Goal: Find specific page/section: Find specific page/section

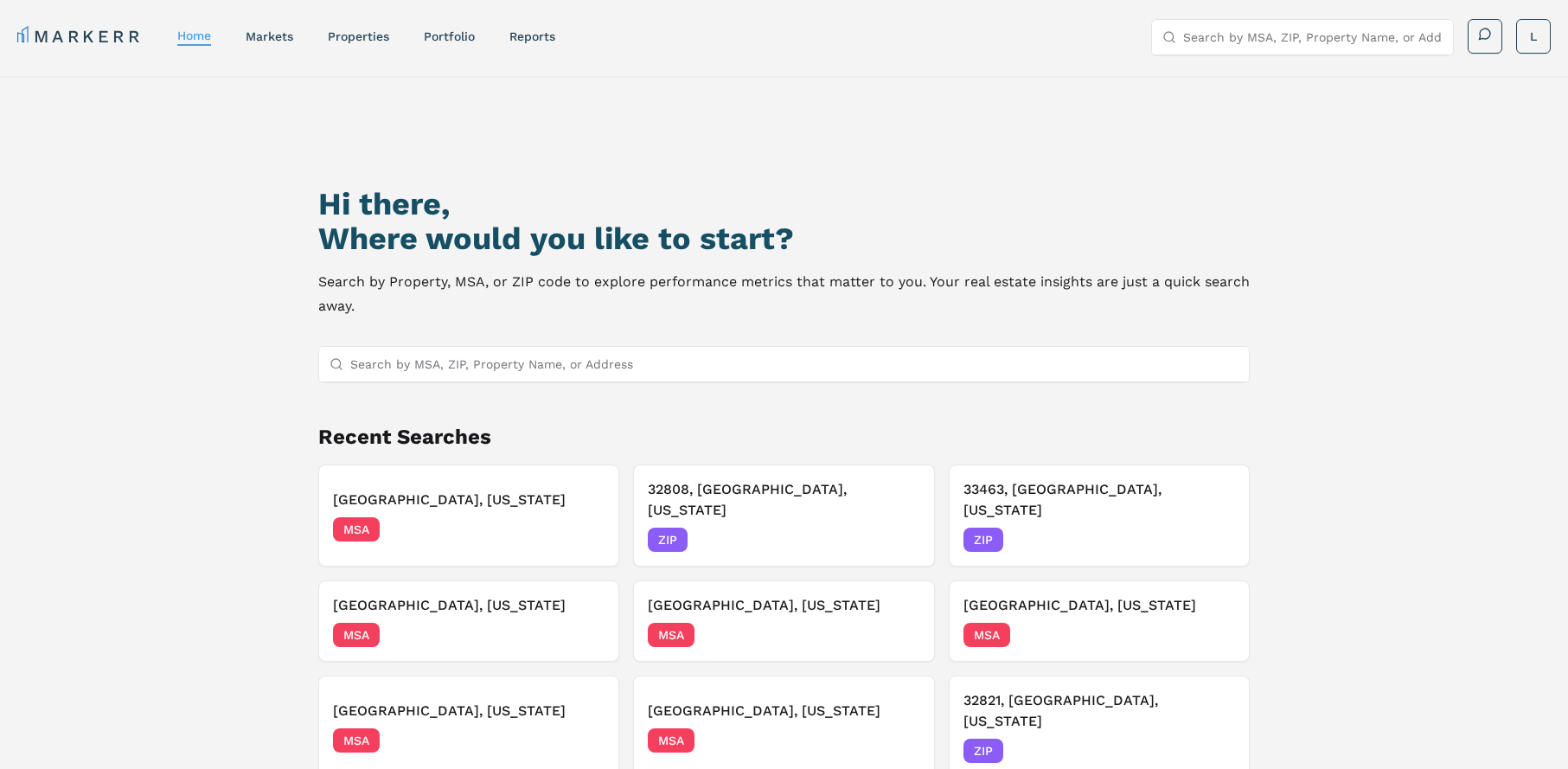
click at [537, 358] on input "Search by MSA, ZIP, Property Name, or Address" at bounding box center [794, 364] width 888 height 35
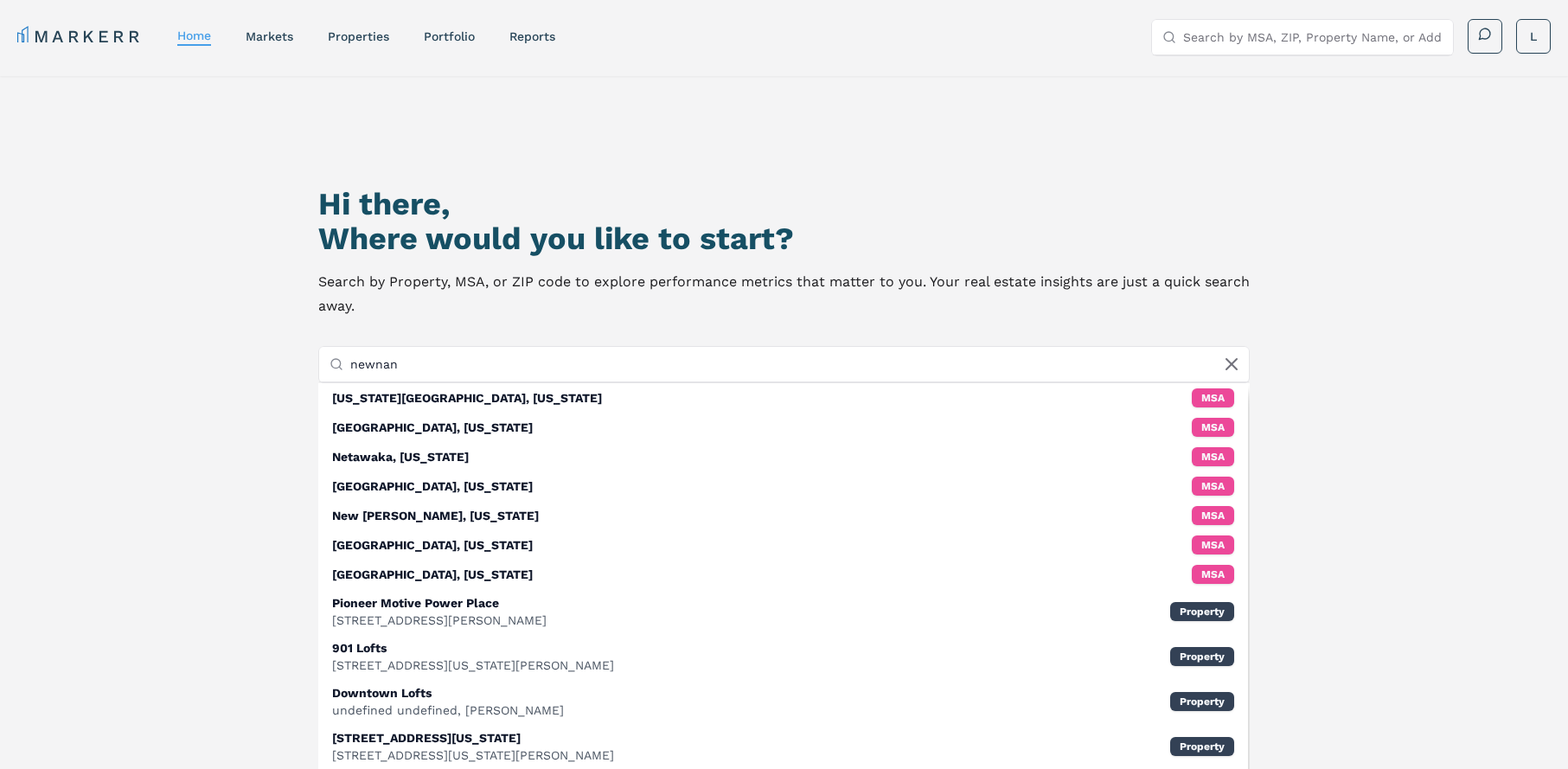
type input "newnan"
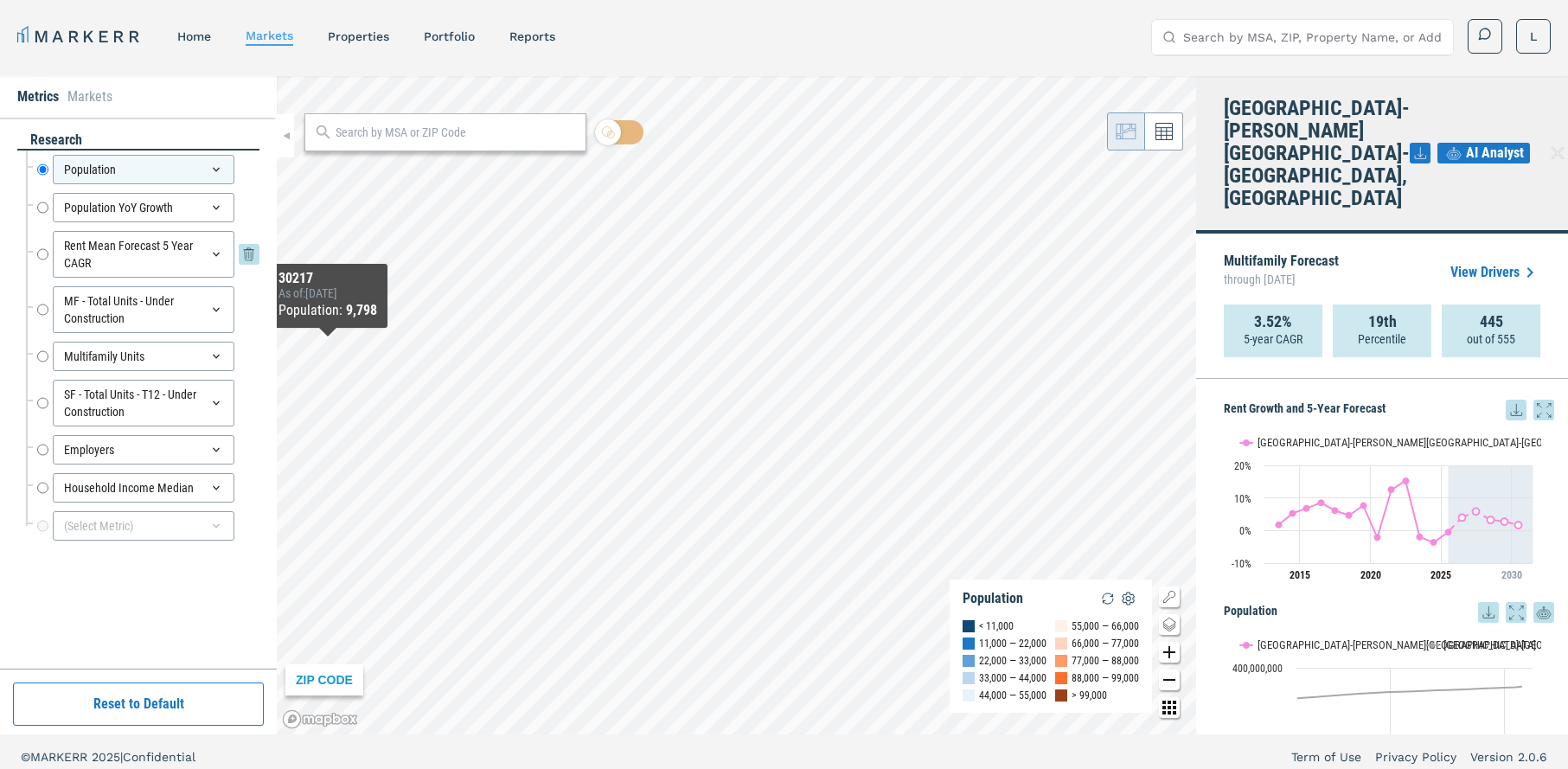
click at [42, 260] on input "Rent Mean Forecast 5 Year CAGR" at bounding box center [43, 253] width 11 height 46
radio input "false"
radio input "true"
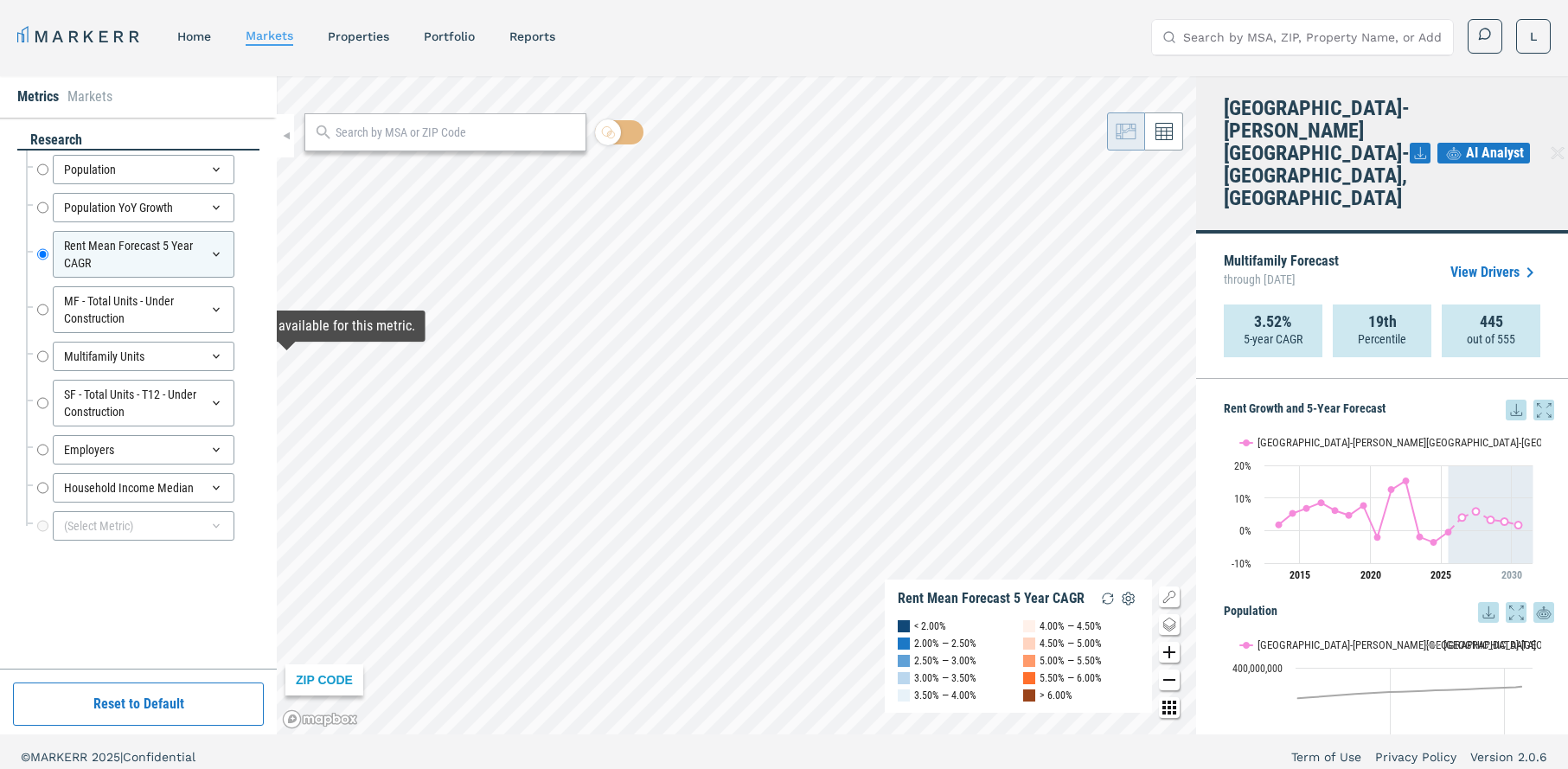
click at [411, 128] on input "text" at bounding box center [456, 133] width 241 height 18
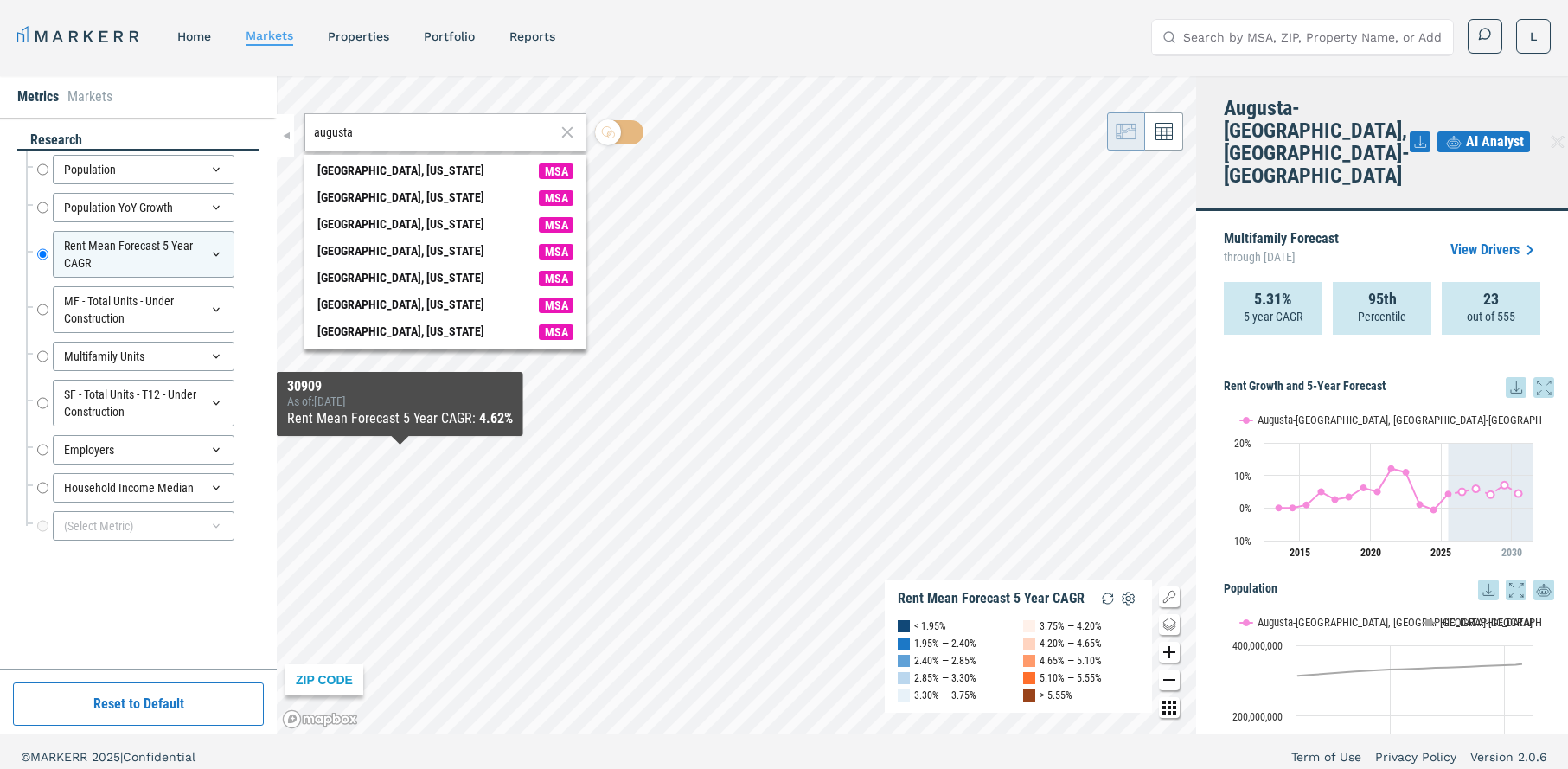
drag, startPoint x: 459, startPoint y: 126, endPoint x: 205, endPoint y: 119, distance: 254.1
click at [205, 120] on div "Metrics Markets research Population Population Population YoY Growth Population…" at bounding box center [784, 405] width 1568 height 658
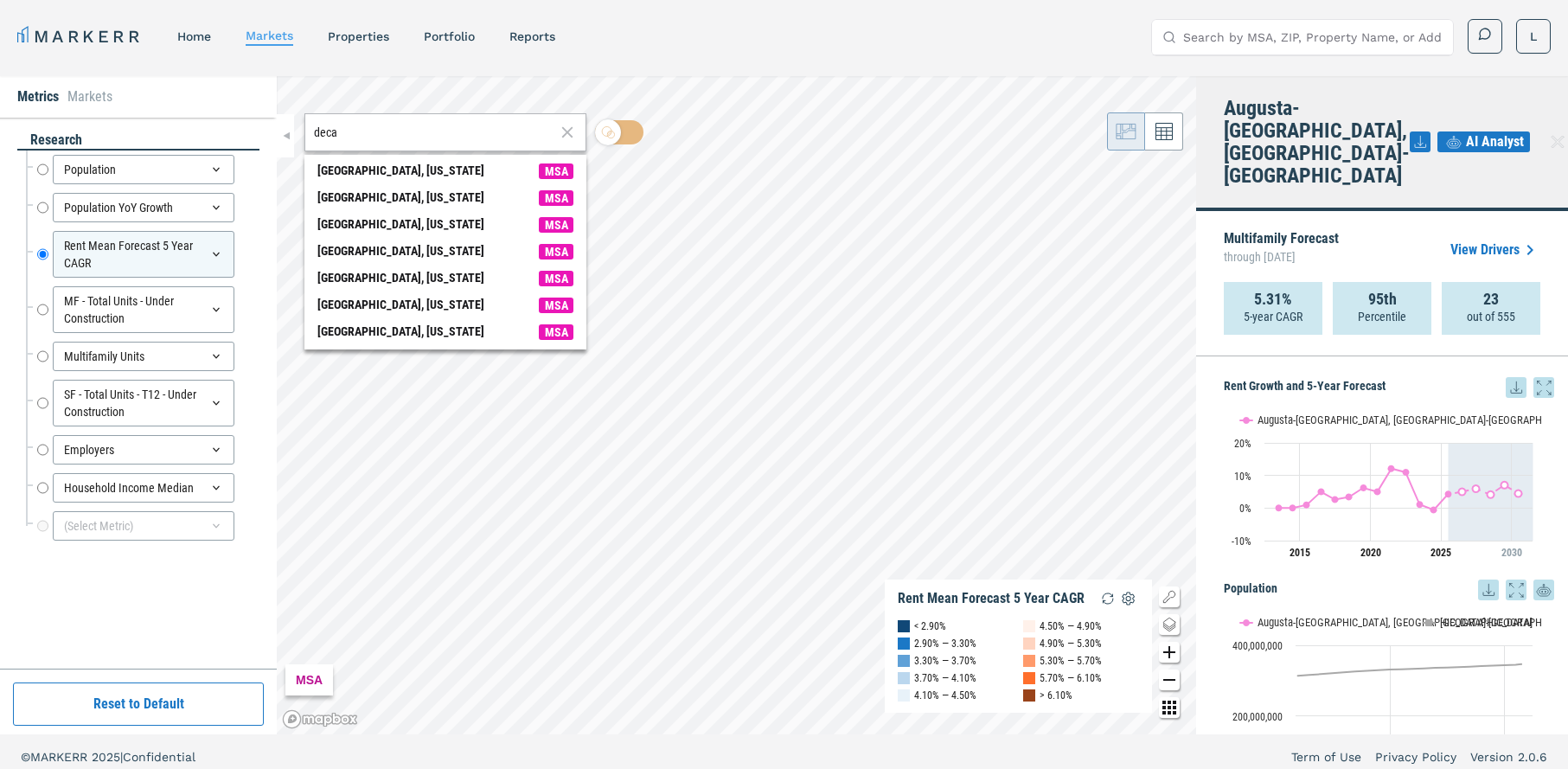
type input "deca"
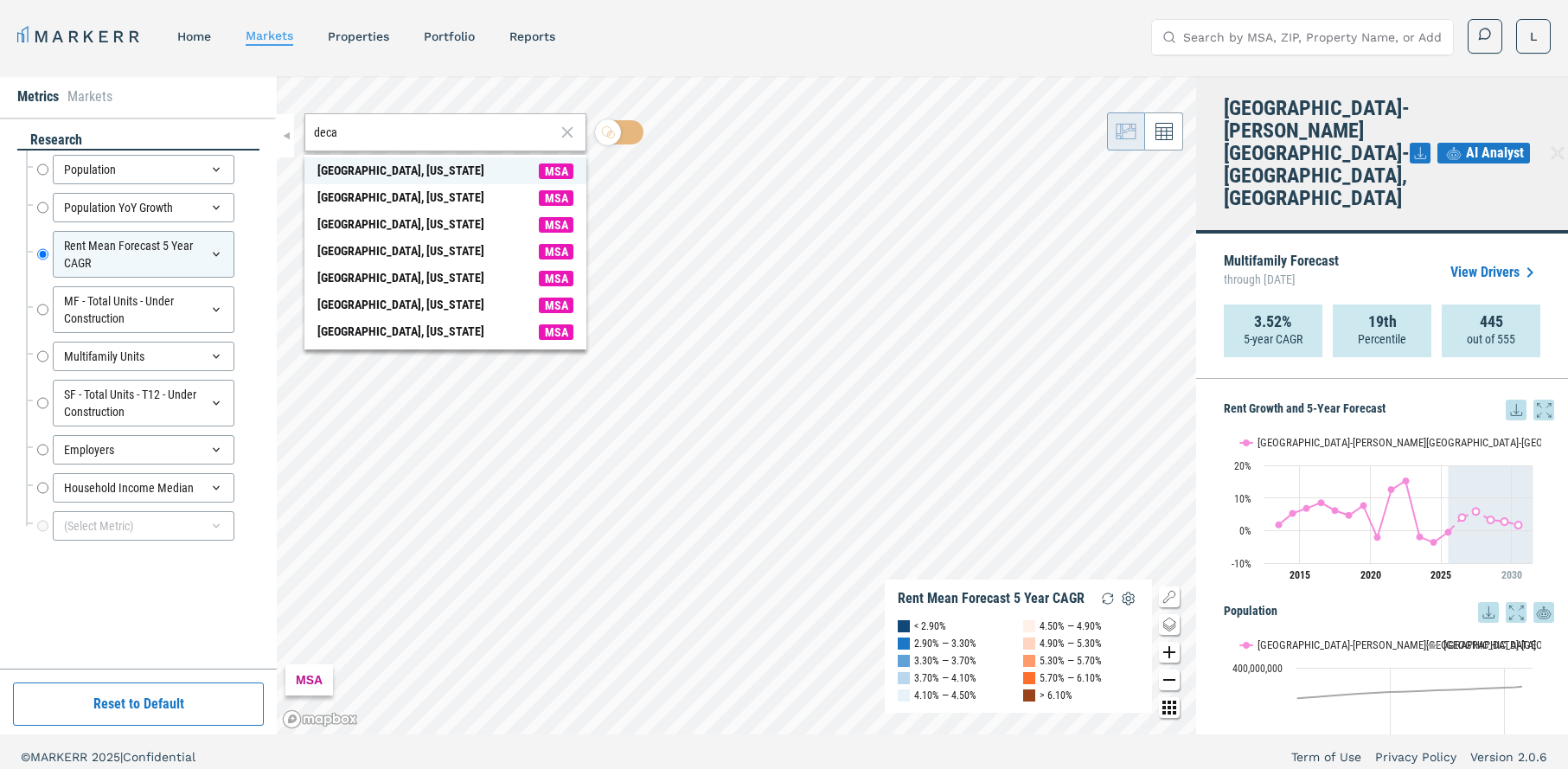
click at [378, 175] on div "[GEOGRAPHIC_DATA], [US_STATE]" at bounding box center [400, 170] width 167 height 18
